Goal: Transaction & Acquisition: Purchase product/service

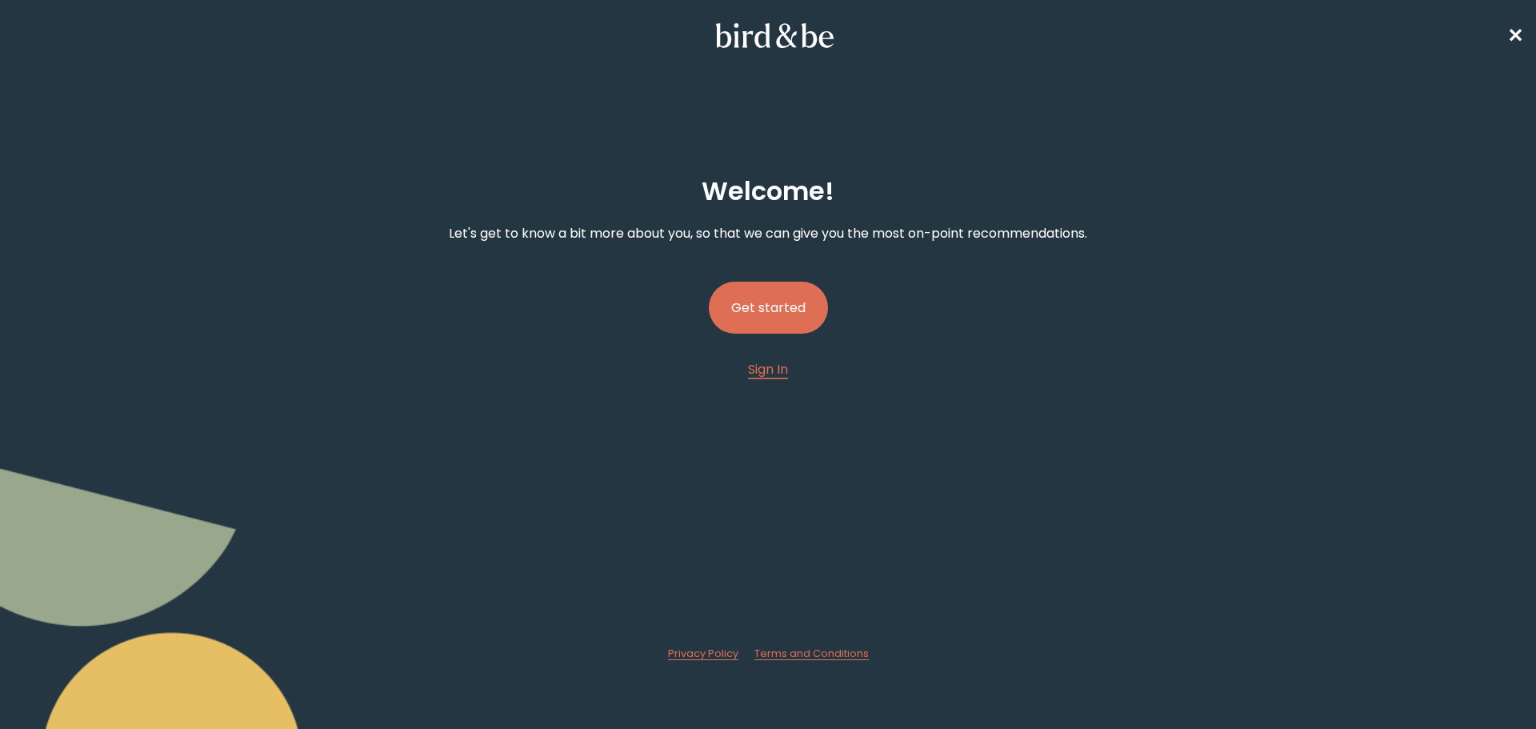
click at [760, 321] on button "Get started" at bounding box center [768, 308] width 119 height 52
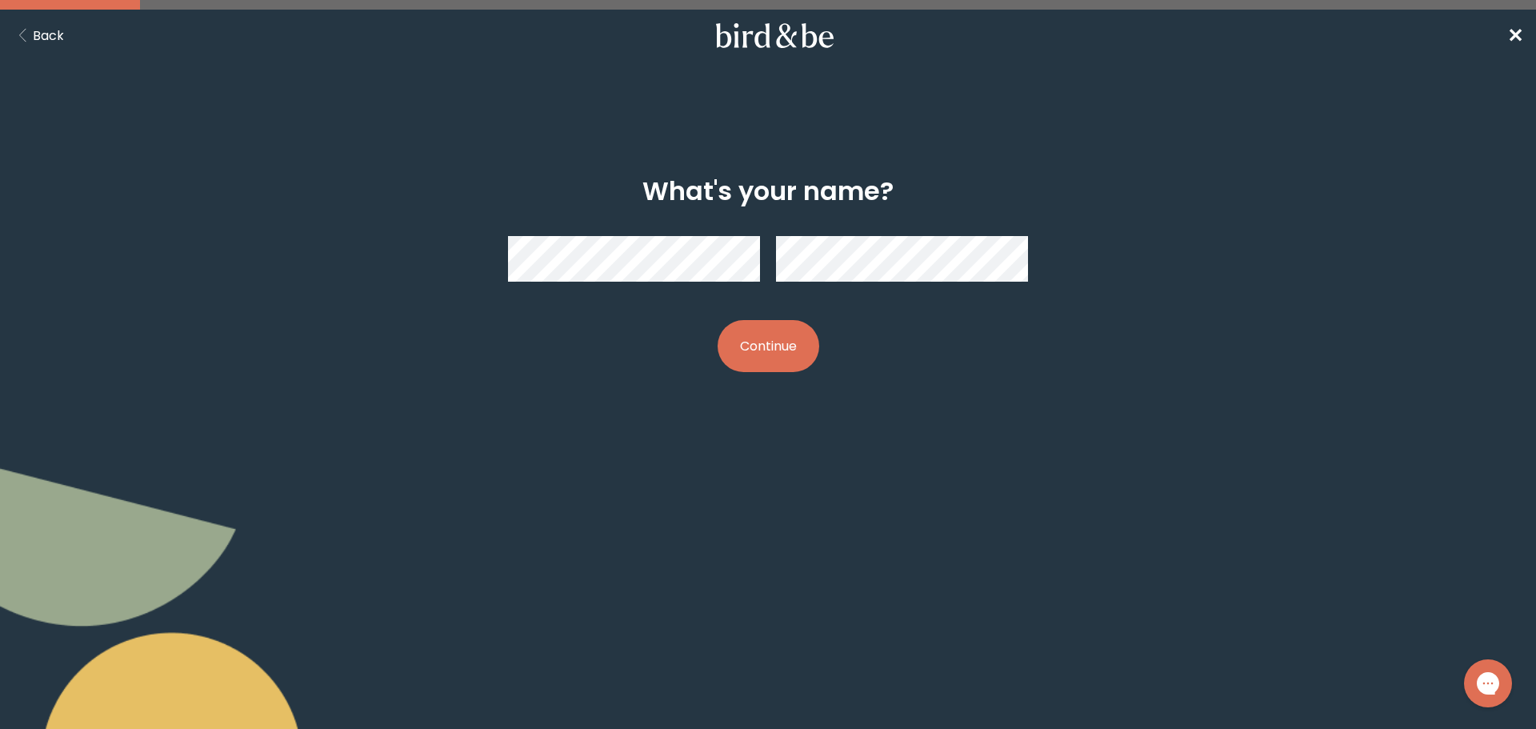
click at [760, 340] on button "Continue" at bounding box center [768, 346] width 102 height 52
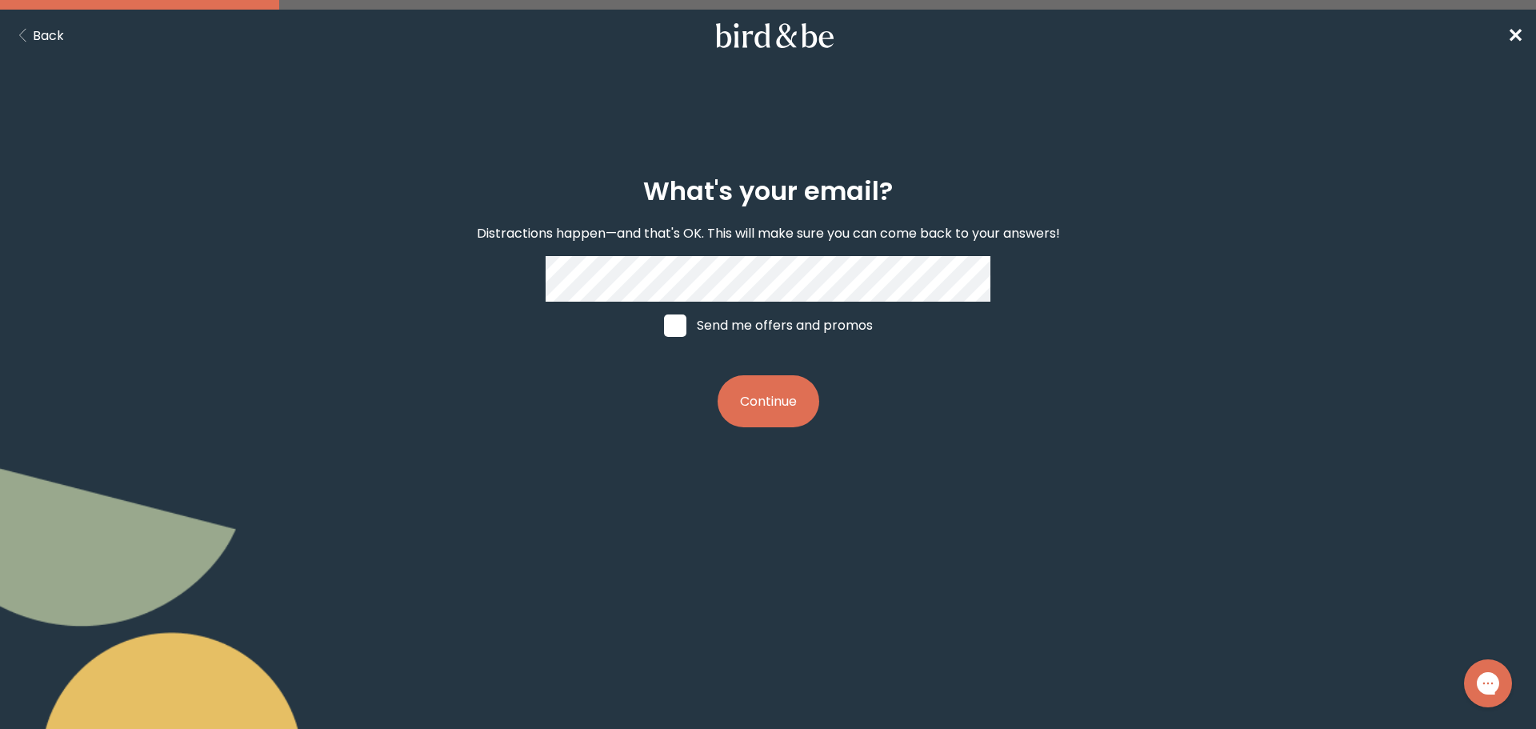
drag, startPoint x: 677, startPoint y: 322, endPoint x: 692, endPoint y: 333, distance: 18.2
click at [677, 321] on span at bounding box center [675, 325] width 22 height 22
click at [664, 325] on input "Send me offers and promos" at bounding box center [663, 325] width 1 height 1
checkbox input "true"
click at [765, 407] on button "Continue" at bounding box center [768, 401] width 102 height 52
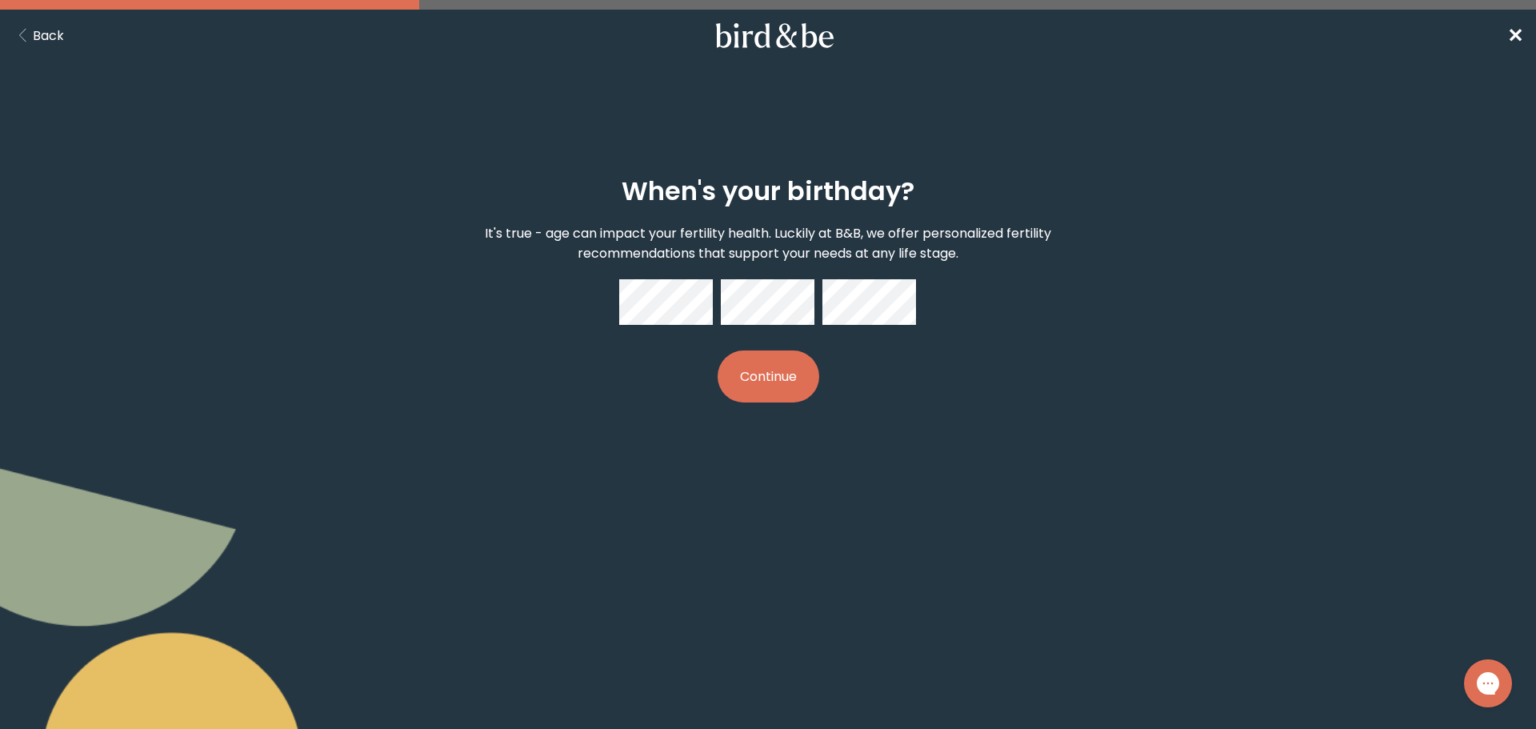
click at [717, 350] on button "Continue" at bounding box center [768, 376] width 102 height 52
click at [775, 390] on button "Continue" at bounding box center [768, 376] width 102 height 52
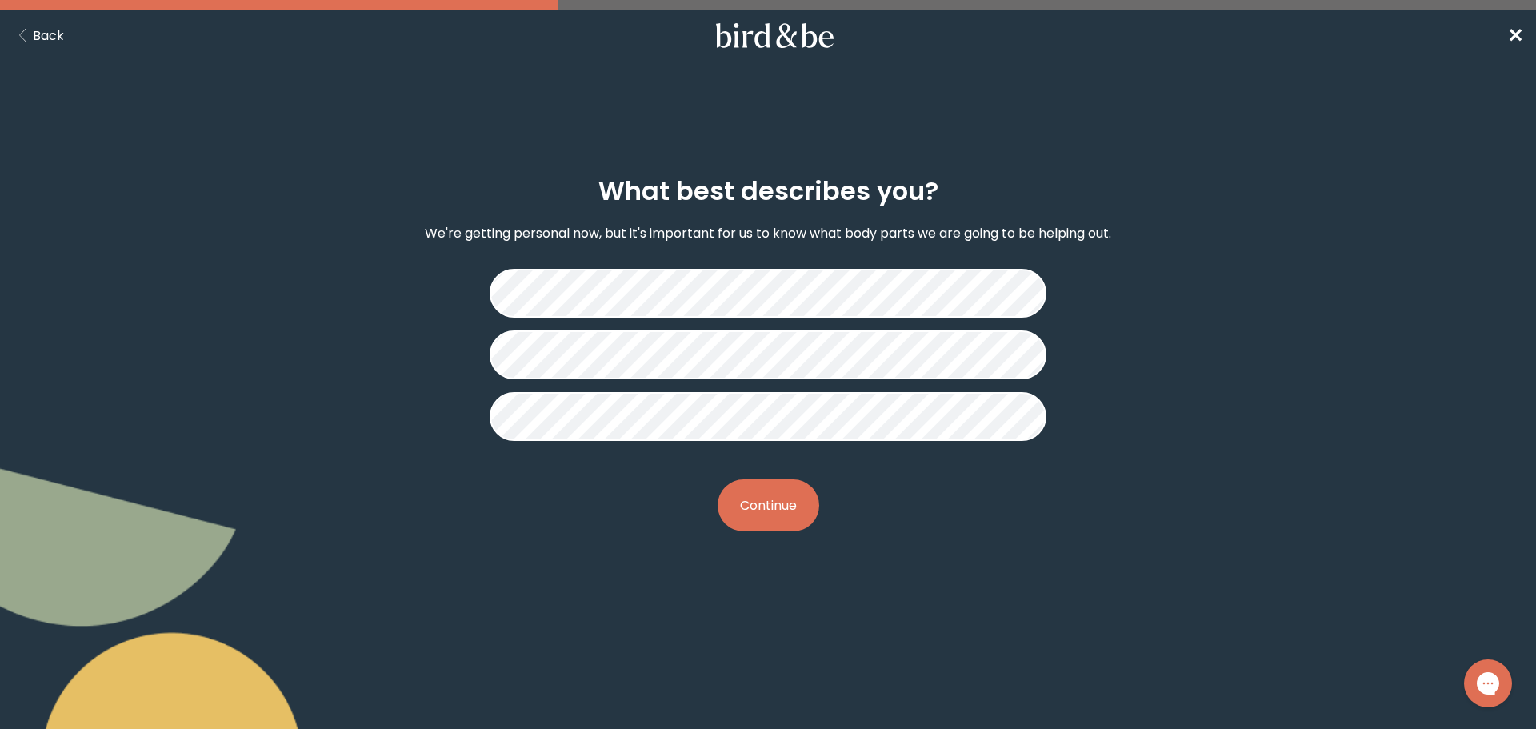
click at [762, 503] on button "Continue" at bounding box center [768, 505] width 102 height 52
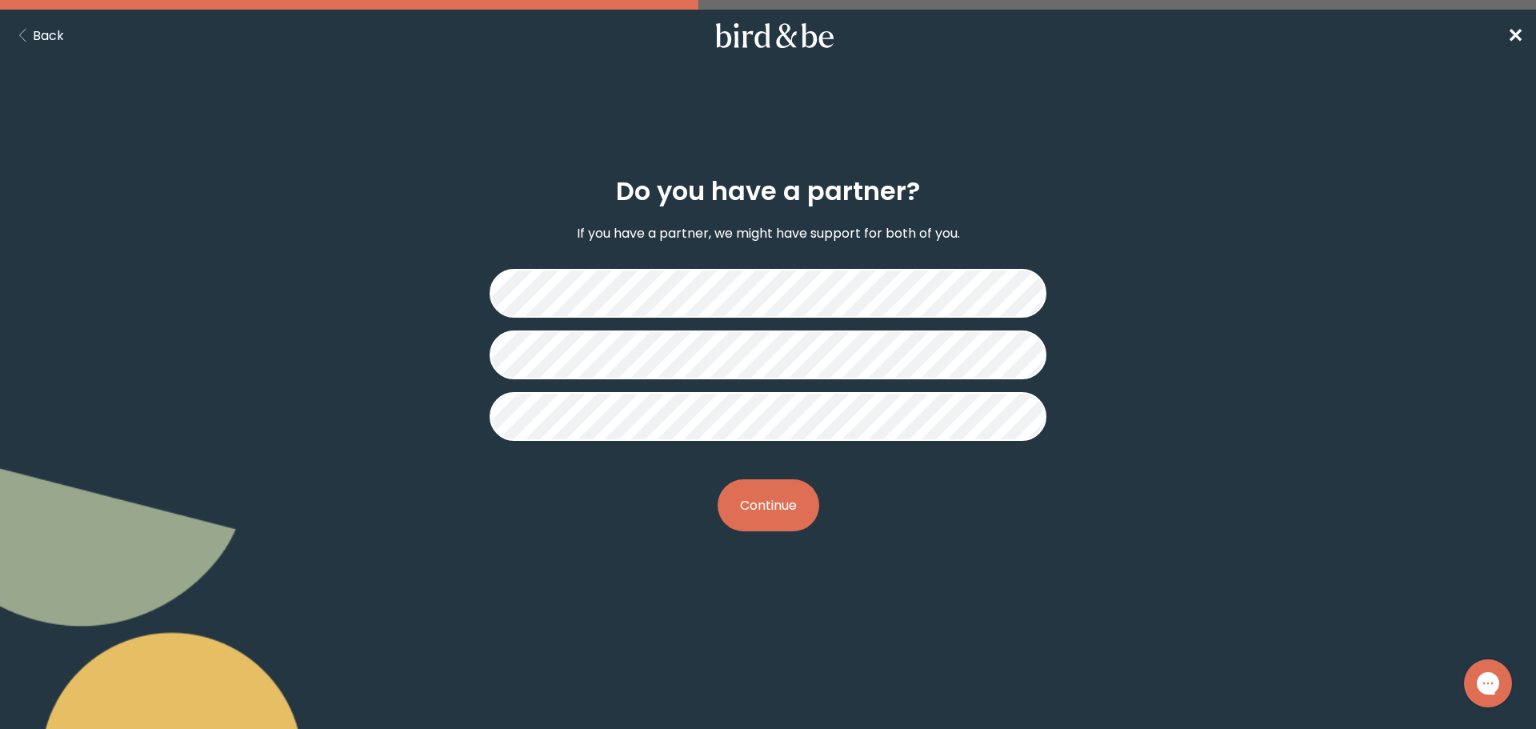
click at [777, 502] on button "Continue" at bounding box center [768, 505] width 102 height 52
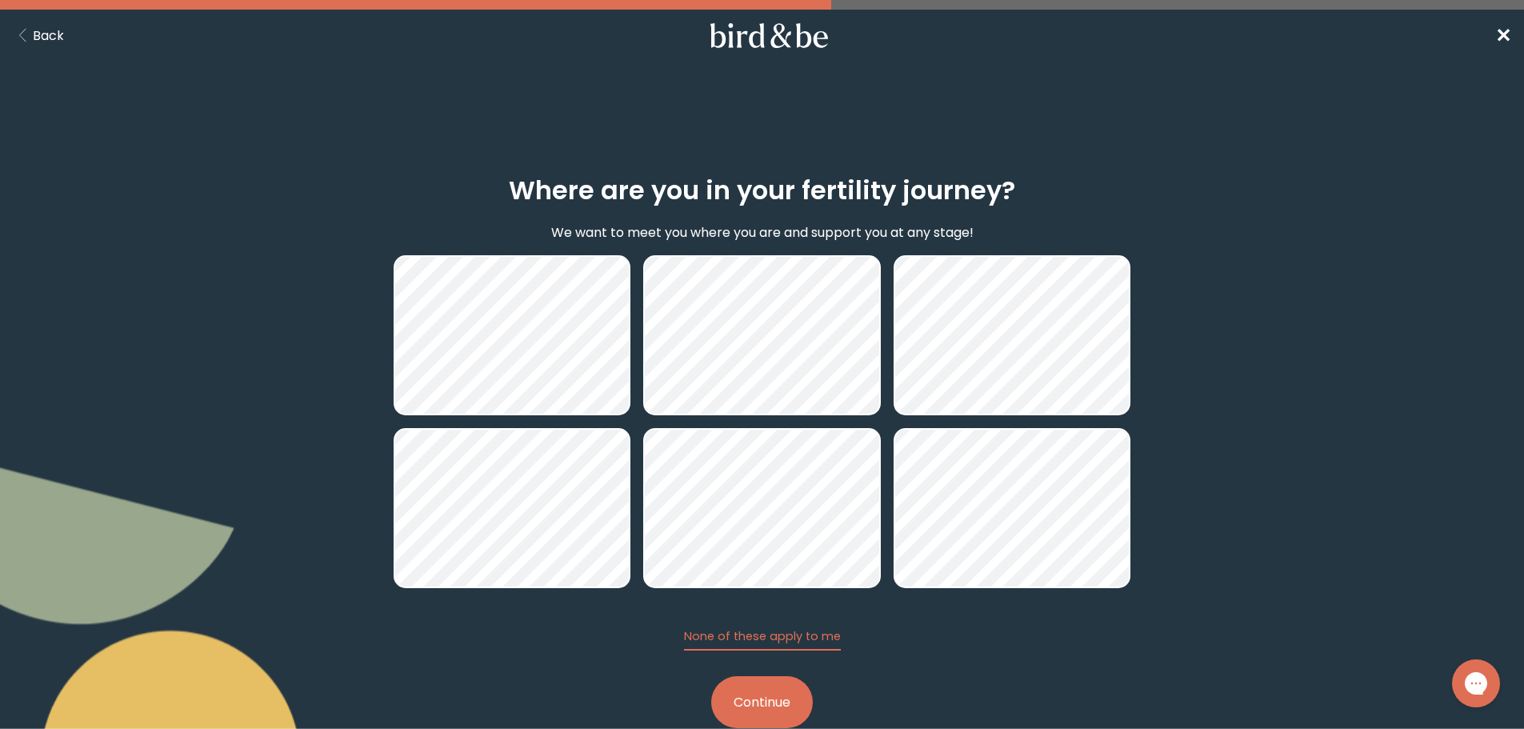
click at [784, 705] on button "Continue" at bounding box center [762, 702] width 102 height 52
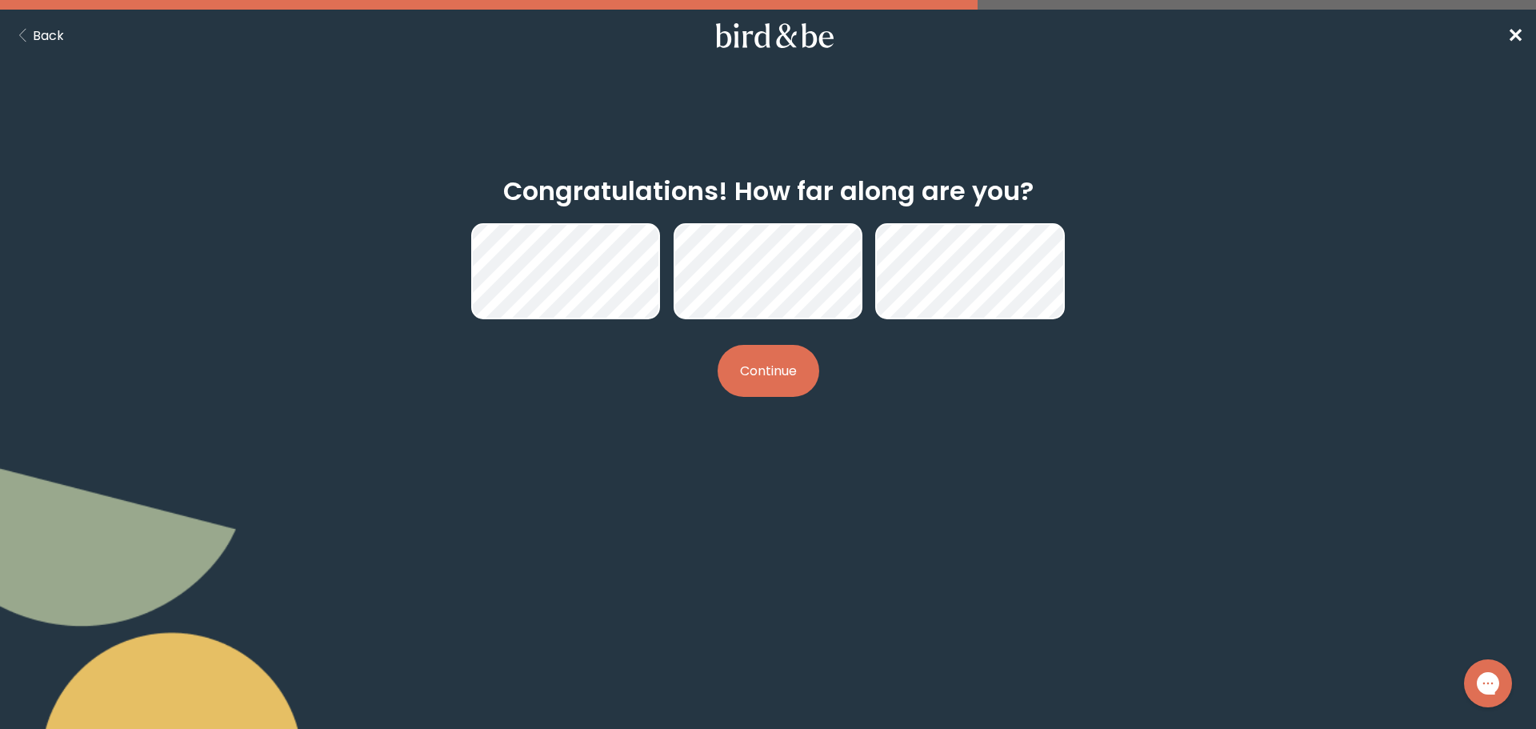
click at [790, 377] on button "Continue" at bounding box center [768, 371] width 102 height 52
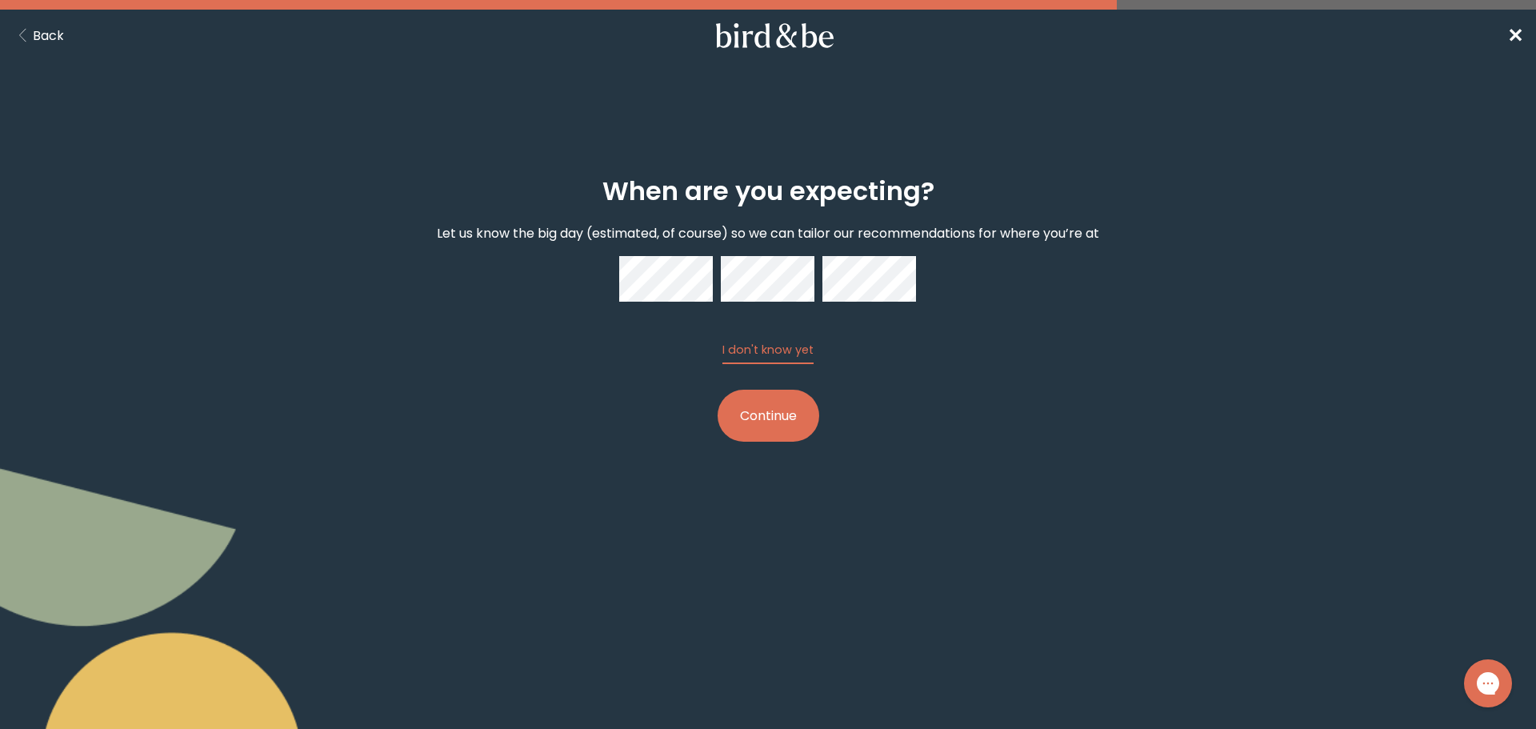
click at [772, 425] on button "Continue" at bounding box center [768, 415] width 102 height 52
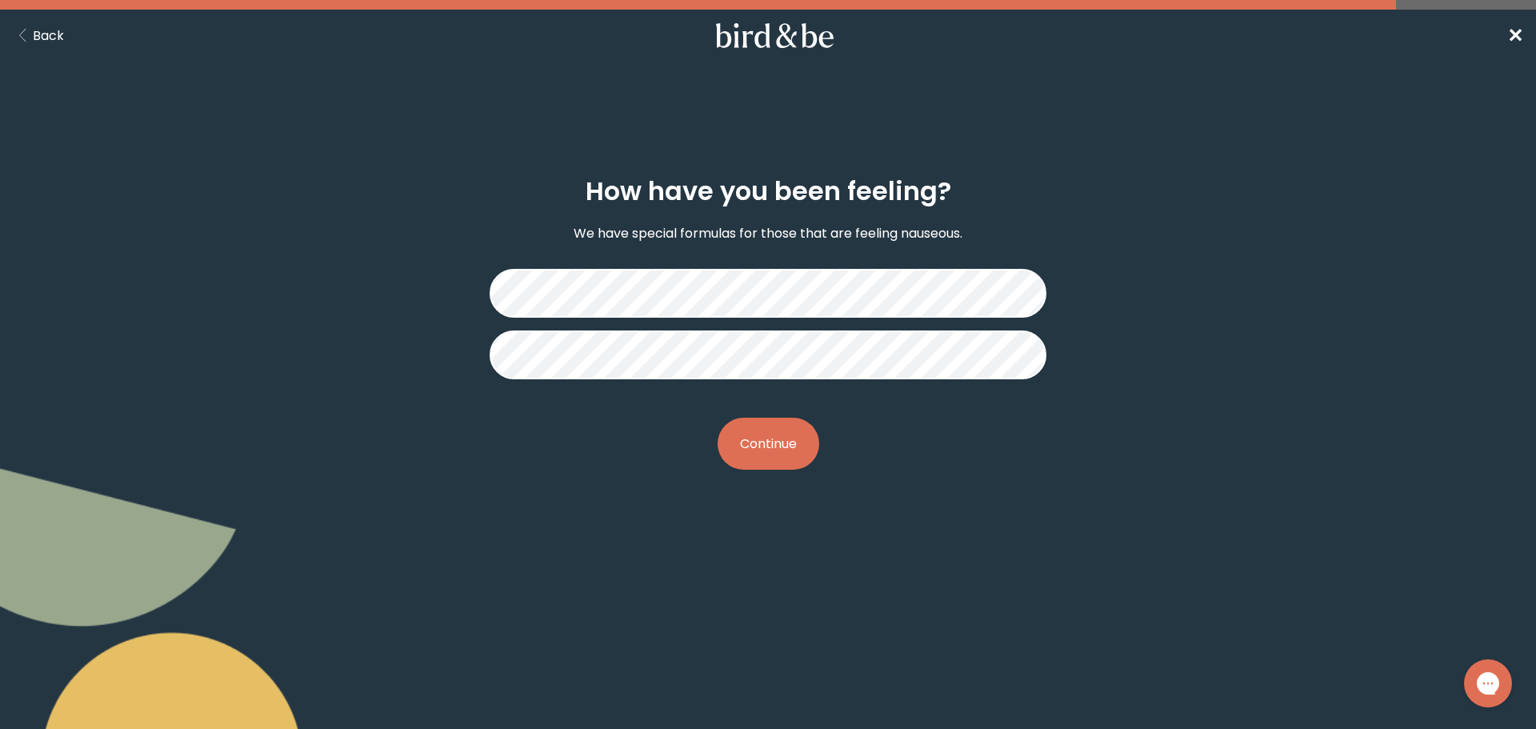
click at [776, 451] on button "Continue" at bounding box center [768, 443] width 102 height 52
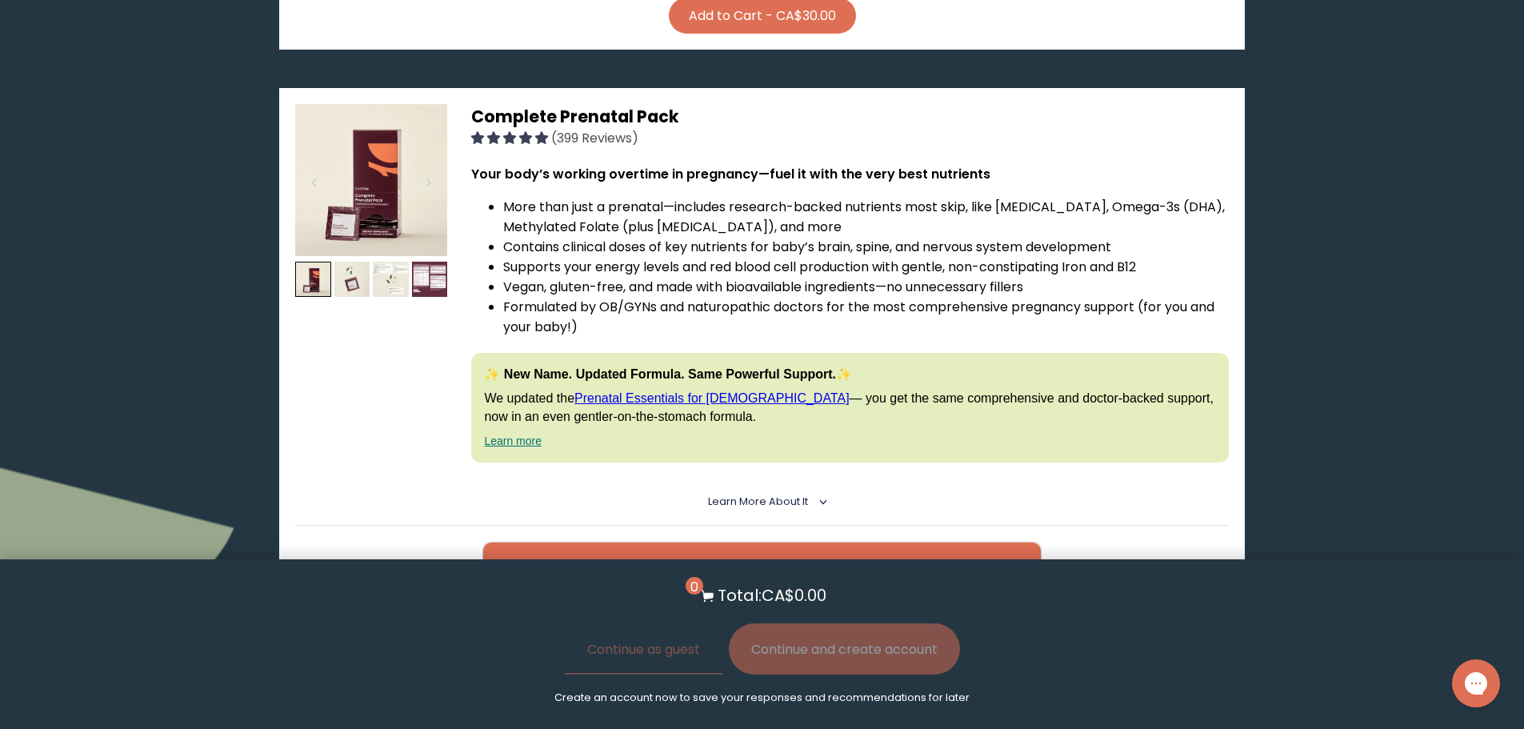
scroll to position [1040, 0]
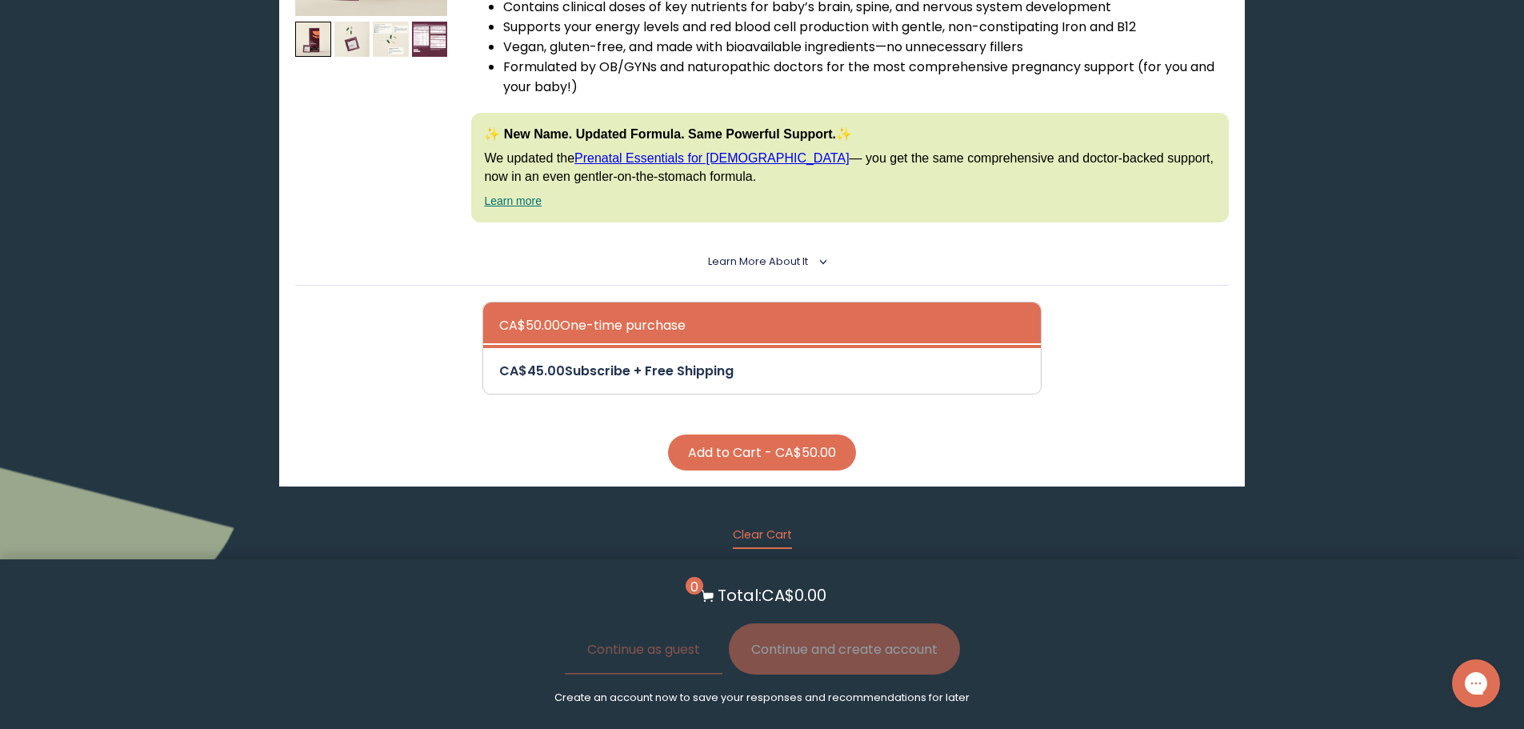
click at [629, 375] on div at bounding box center [778, 371] width 558 height 46
click at [499, 361] on input "CA$45.00 Subscribe + Free Shipping" at bounding box center [498, 360] width 1 height 1
radio input "true"
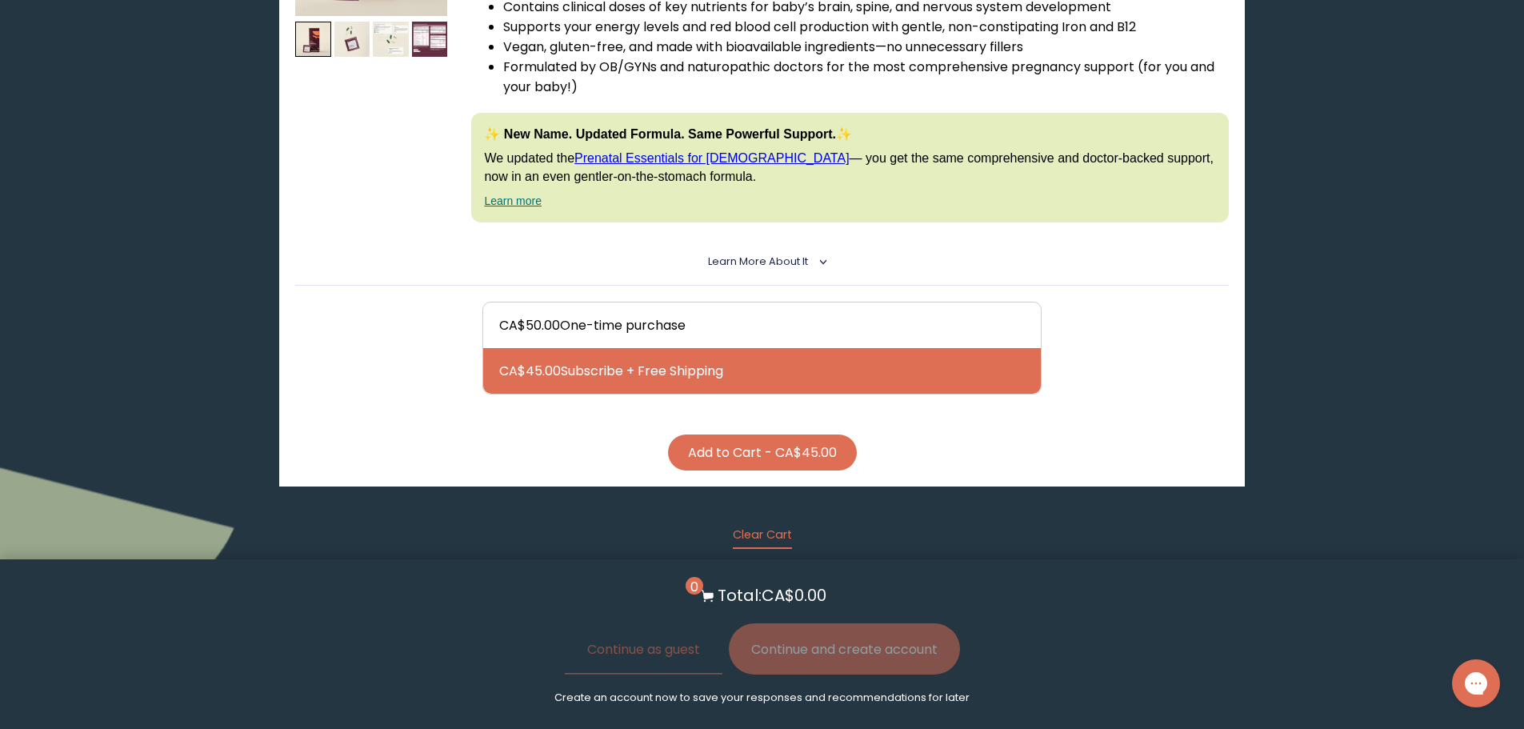
click at [769, 461] on button "Add to Cart - CA$45.00" at bounding box center [762, 452] width 189 height 36
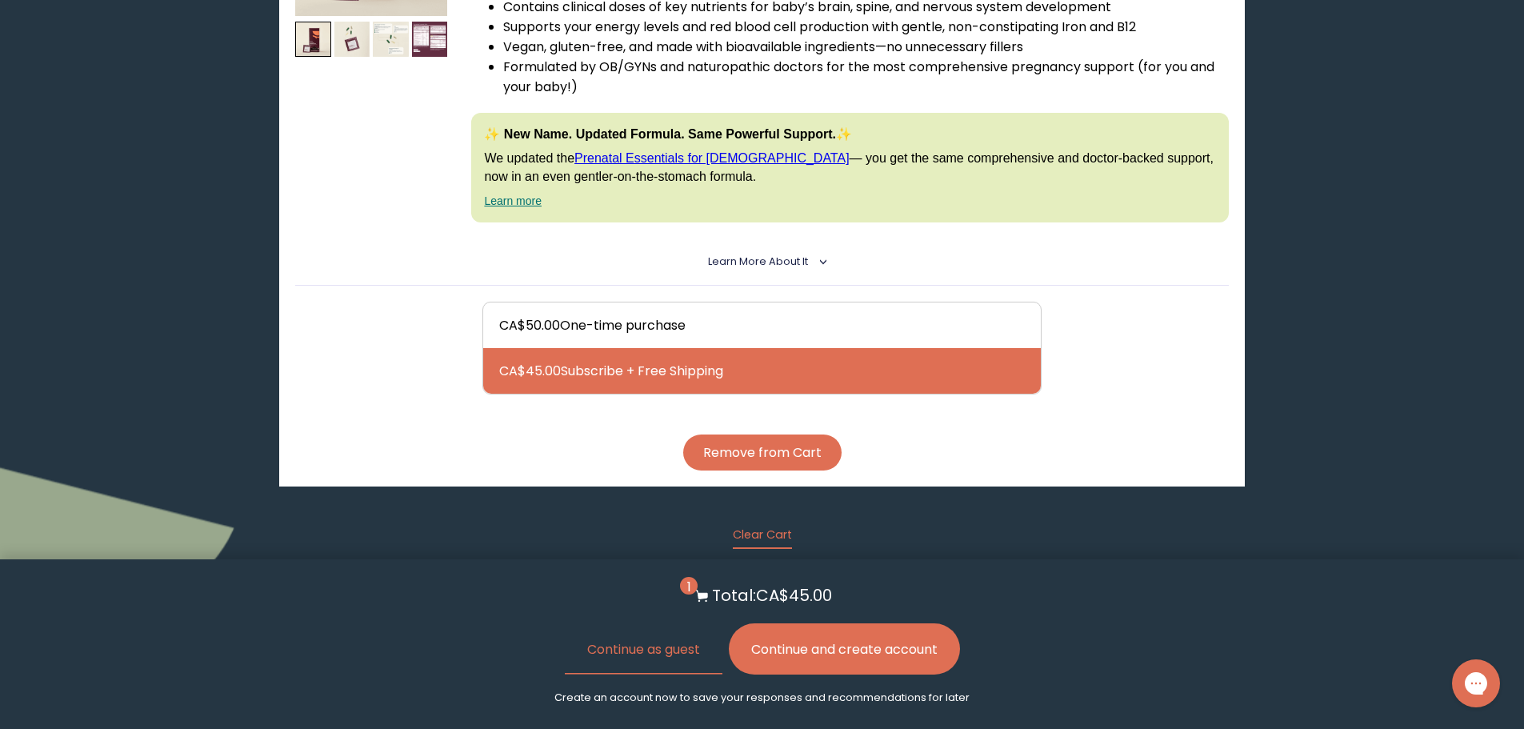
click at [866, 649] on button "Continue and create account" at bounding box center [844, 648] width 231 height 51
